Goal: Task Accomplishment & Management: Manage account settings

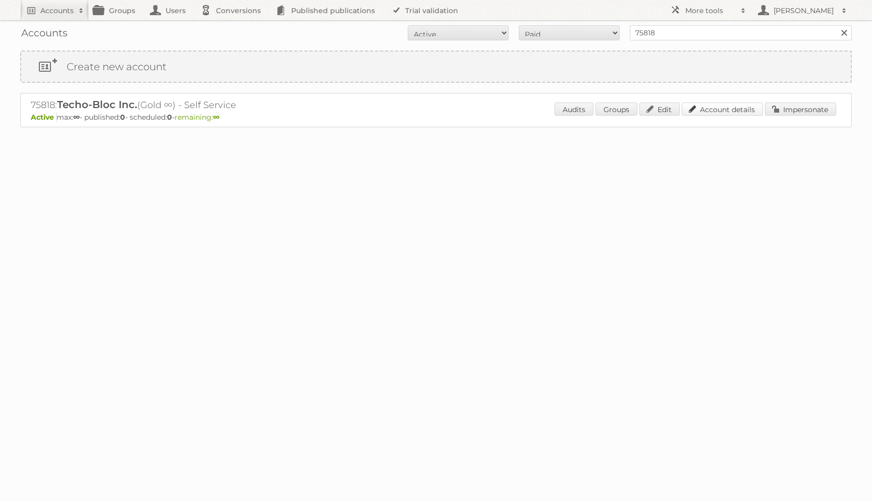
click at [715, 105] on link "Account details" at bounding box center [722, 108] width 81 height 13
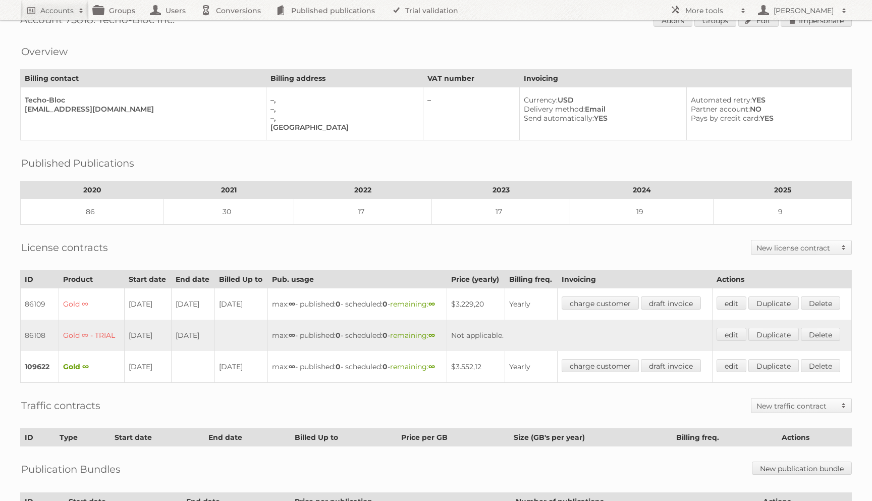
scroll to position [34, 0]
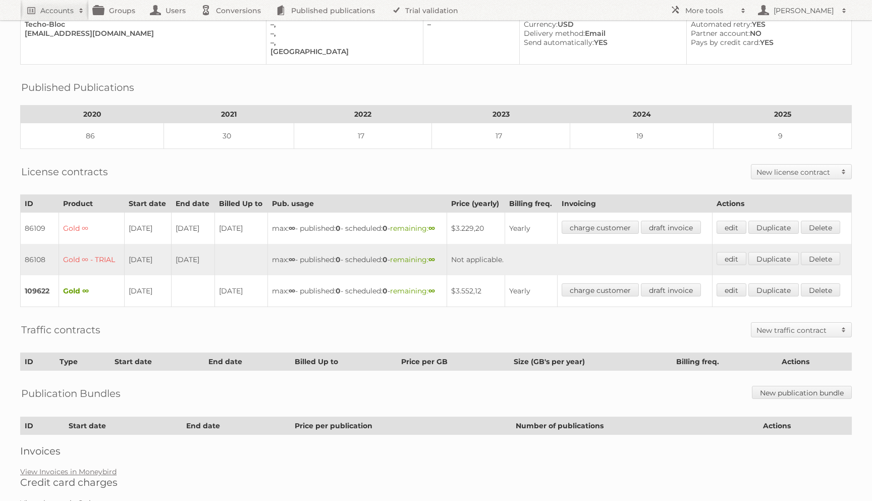
scroll to position [92, 0]
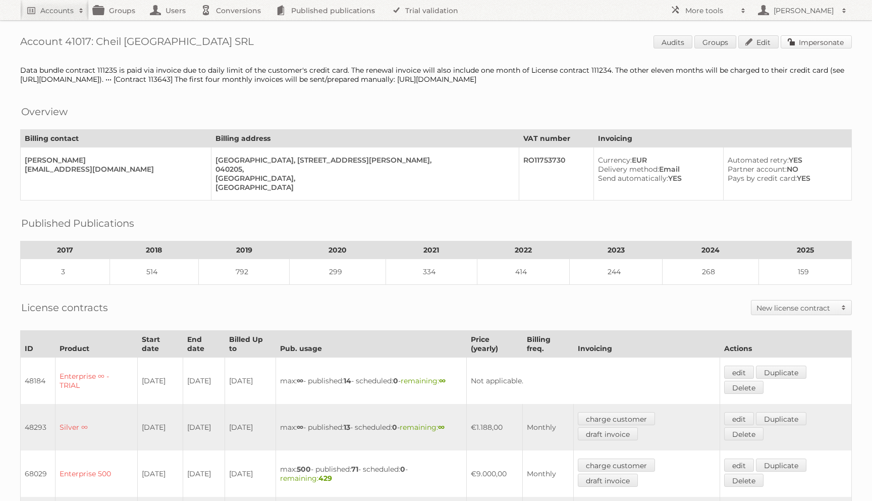
click at [818, 41] on link "Impersonate" at bounding box center [816, 41] width 71 height 13
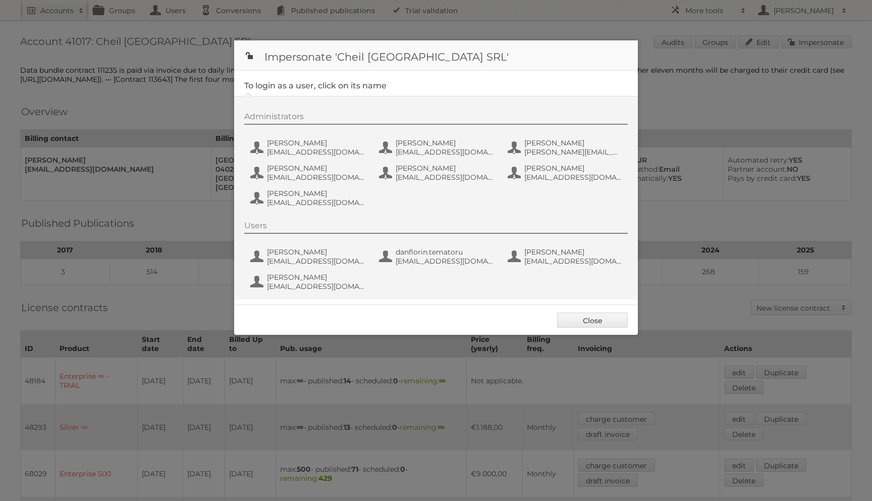
click at [286, 137] on div "Administrators Andrea Damian andrea_damian@supeco.ro Bogdan Lupu bogdan_lupu@ca…" at bounding box center [441, 161] width 394 height 99
click at [286, 138] on button "Andrea Damian andrea_damian@supeco.ro" at bounding box center [308, 147] width 119 height 20
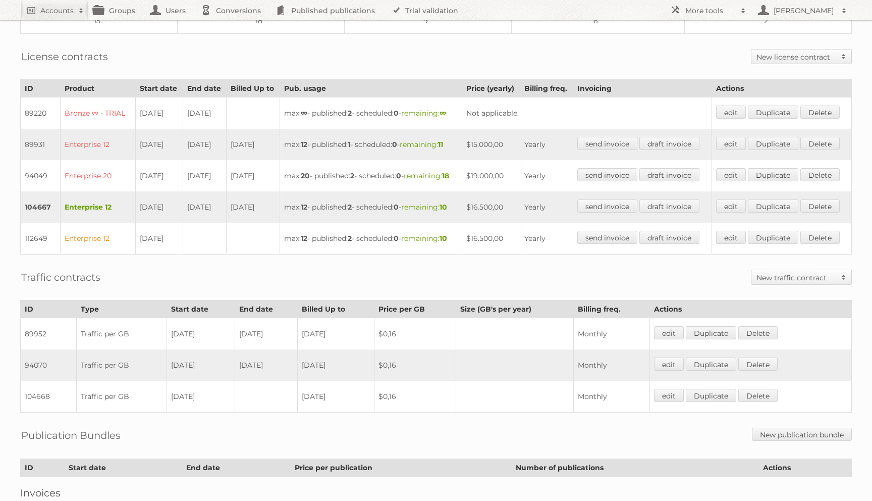
scroll to position [254, 0]
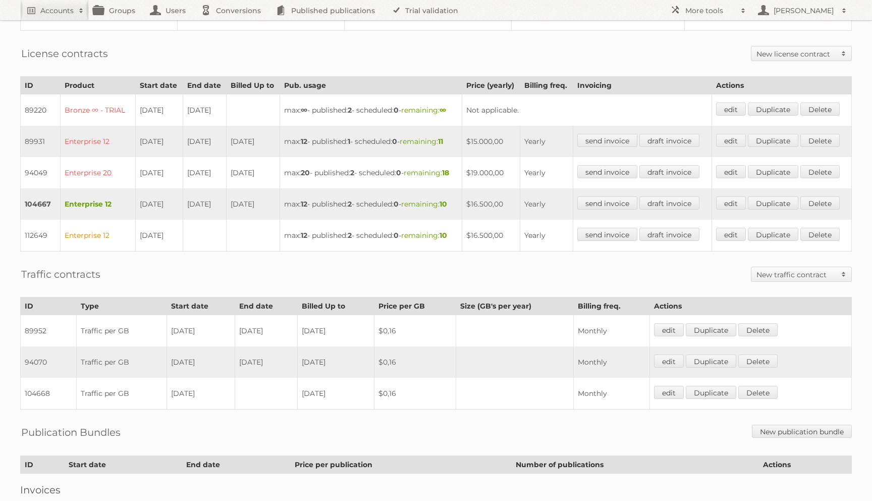
drag, startPoint x: 136, startPoint y: 252, endPoint x: 151, endPoint y: 259, distance: 17.0
click at [151, 220] on td "[DATE]" at bounding box center [159, 203] width 47 height 31
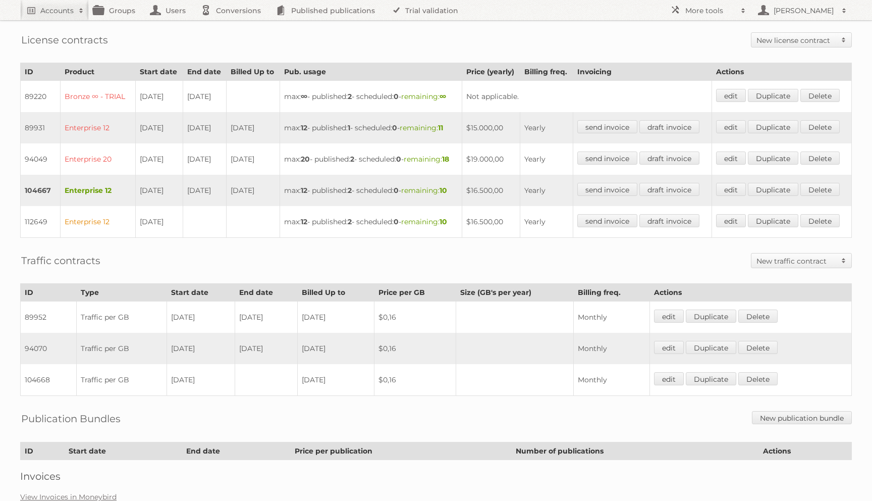
scroll to position [269, 0]
click at [36, 237] on td "112649" at bounding box center [41, 221] width 40 height 32
copy td "112649"
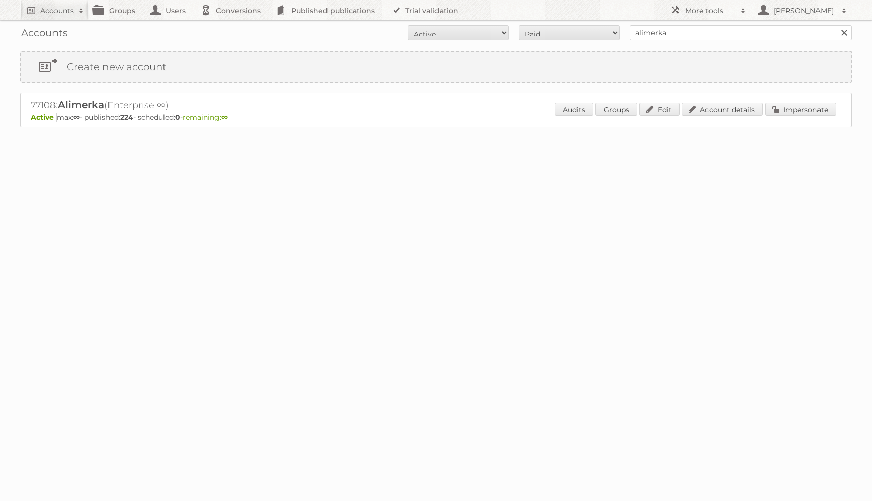
click at [702, 121] on p "Active max: ∞ - published: 224 - scheduled: 0 - remaining: ∞" at bounding box center [436, 117] width 811 height 9
click at [702, 110] on link "Account details" at bounding box center [722, 108] width 81 height 13
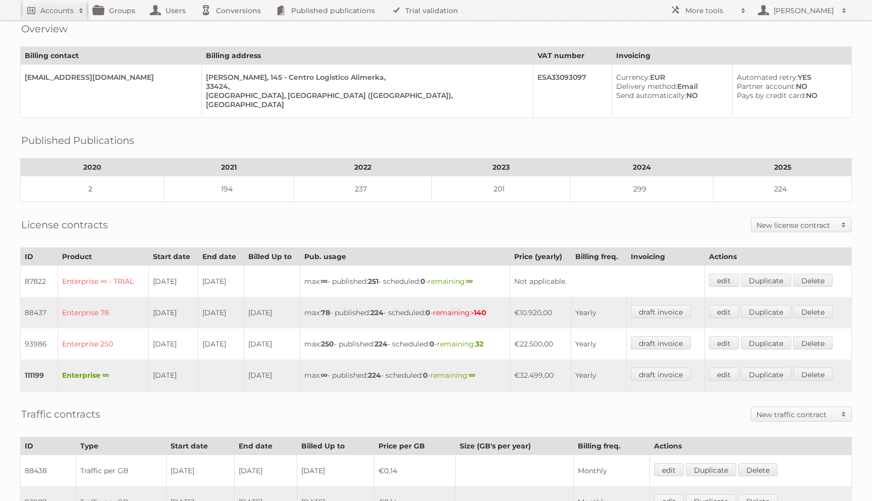
scroll to position [70, 0]
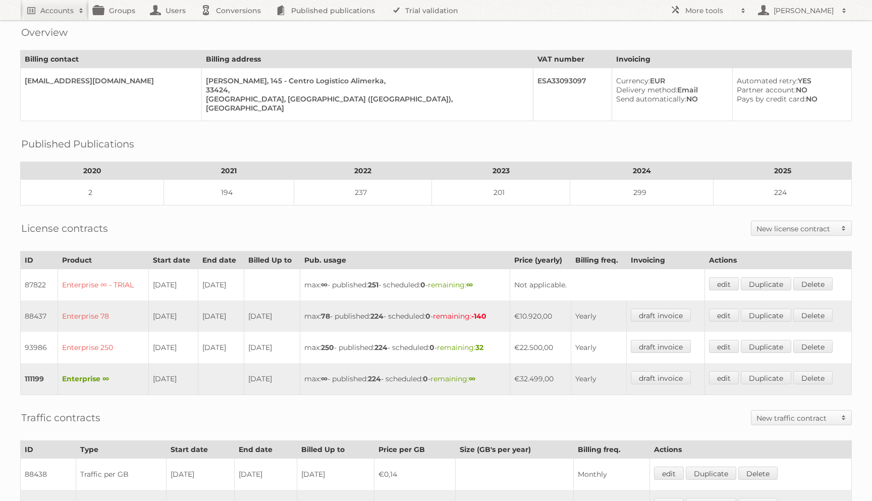
click at [28, 374] on td "111199" at bounding box center [39, 379] width 37 height 32
copy td "111199"
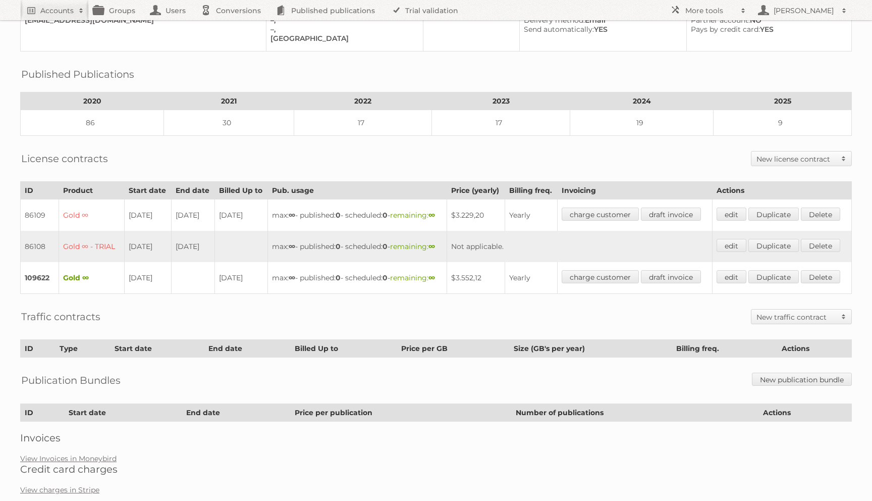
scroll to position [103, 0]
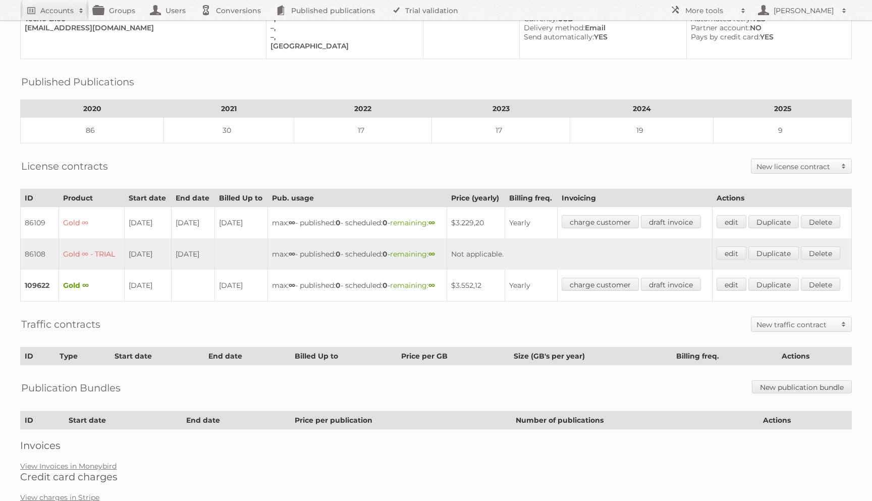
click at [771, 162] on h2 "New license contract" at bounding box center [797, 167] width 80 height 10
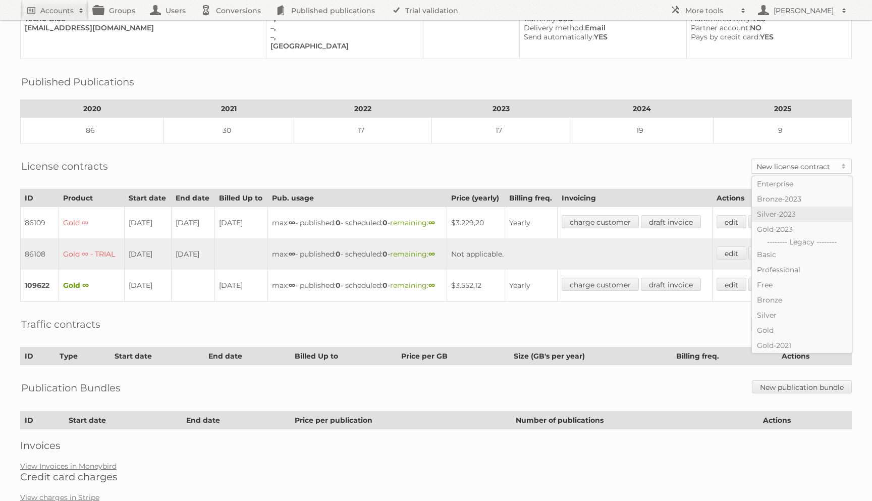
click at [770, 212] on link "Silver-2023" at bounding box center [802, 213] width 100 height 15
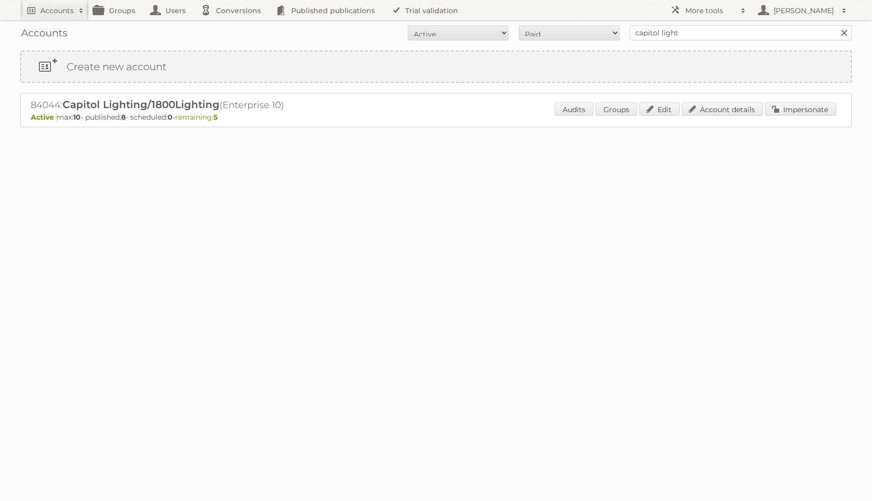
click at [791, 118] on p "Active max: 10 - published: 8 - scheduled: 0 - remaining: 5" at bounding box center [436, 117] width 811 height 9
click at [787, 109] on link "Impersonate" at bounding box center [800, 108] width 71 height 13
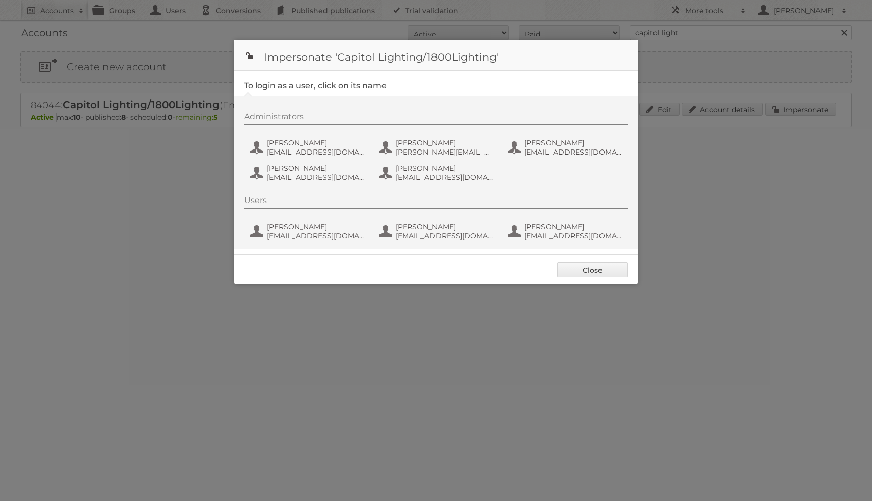
click at [289, 133] on div "Administrators [PERSON_NAME] [EMAIL_ADDRESS][DOMAIN_NAME] [PERSON_NAME] [PERSON…" at bounding box center [441, 149] width 394 height 74
click at [289, 140] on span "[PERSON_NAME]" at bounding box center [316, 142] width 98 height 9
